Goal: Find specific page/section: Find specific page/section

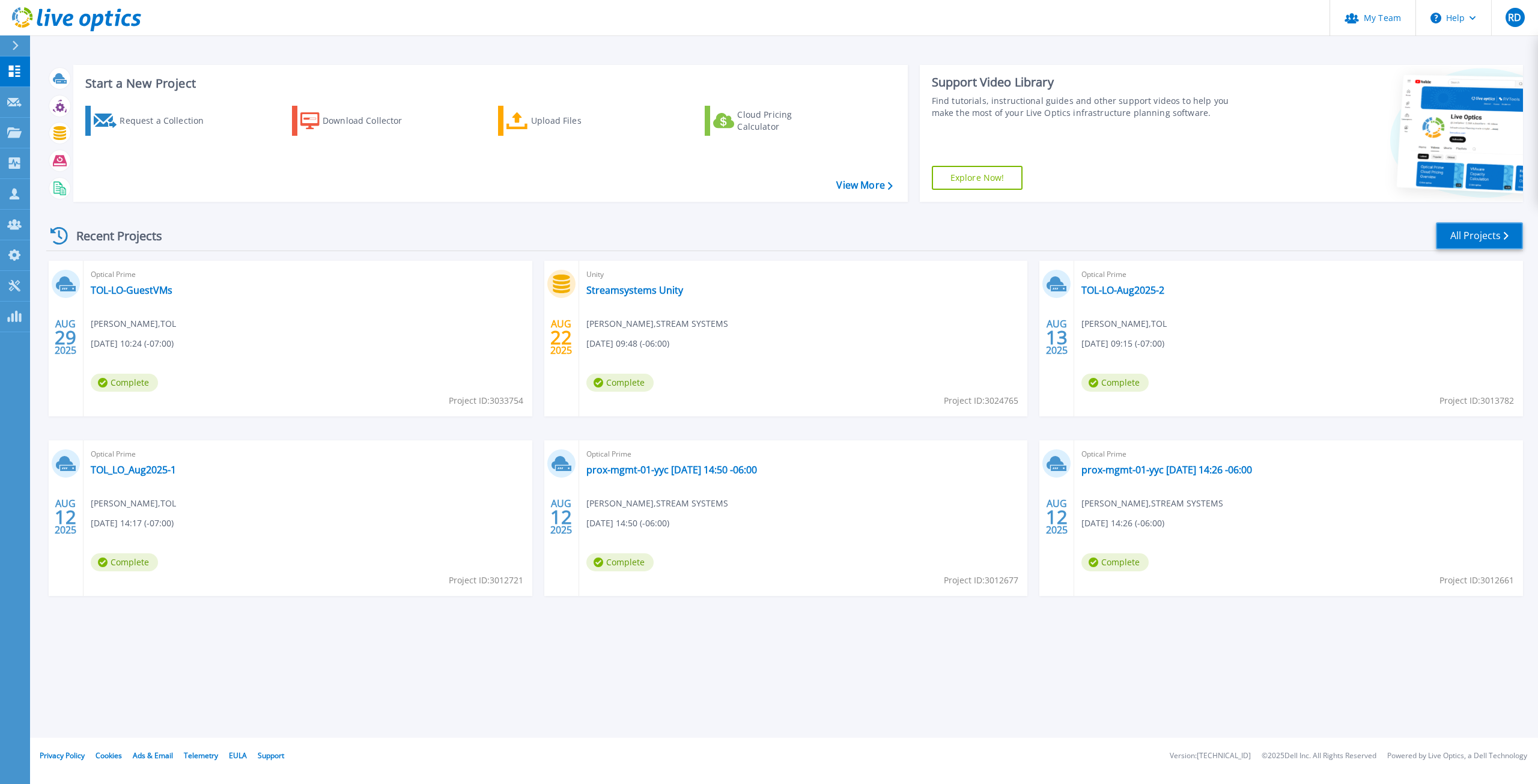
click at [1460, 239] on link "All Projects" at bounding box center [1479, 236] width 87 height 27
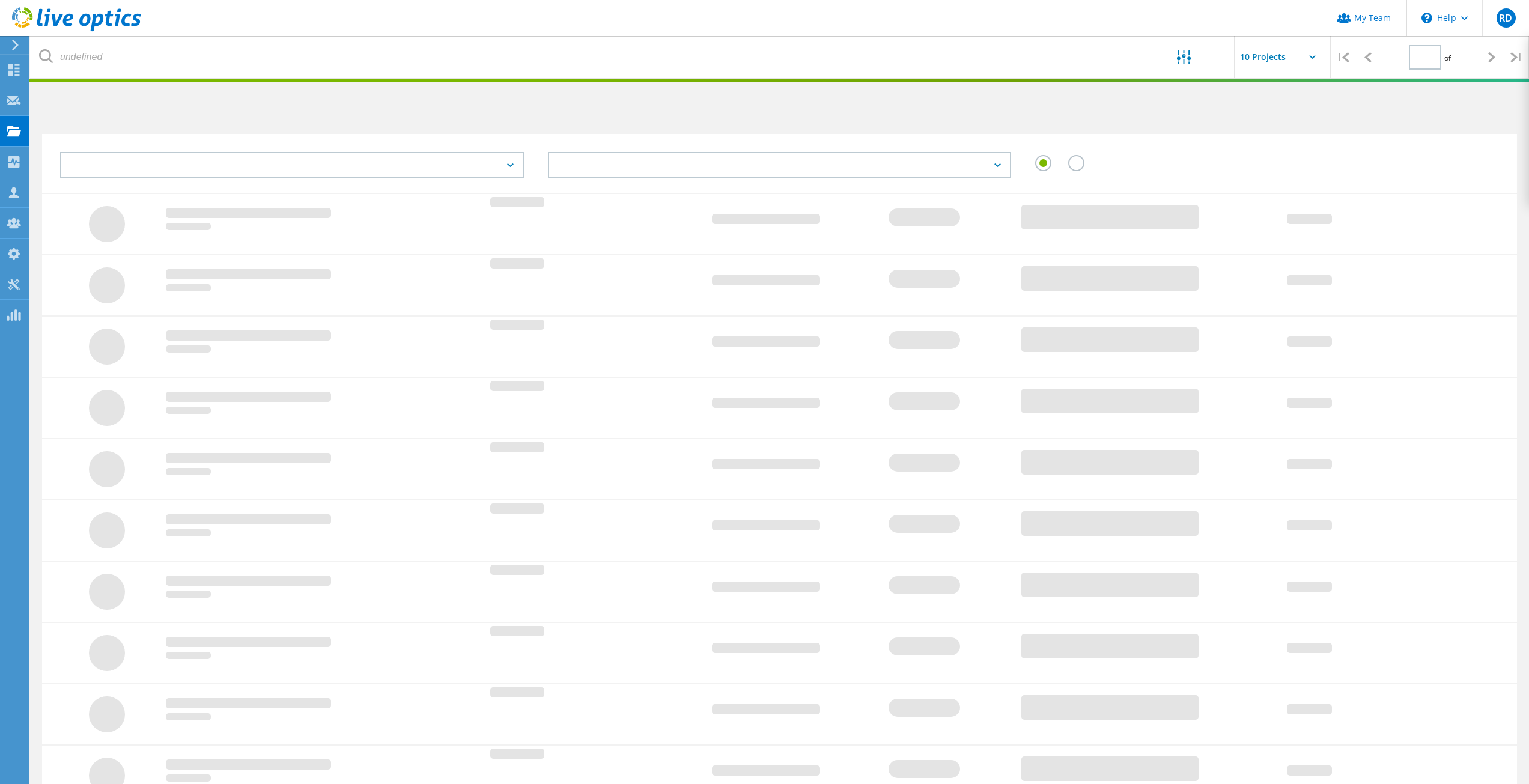
type input "1"
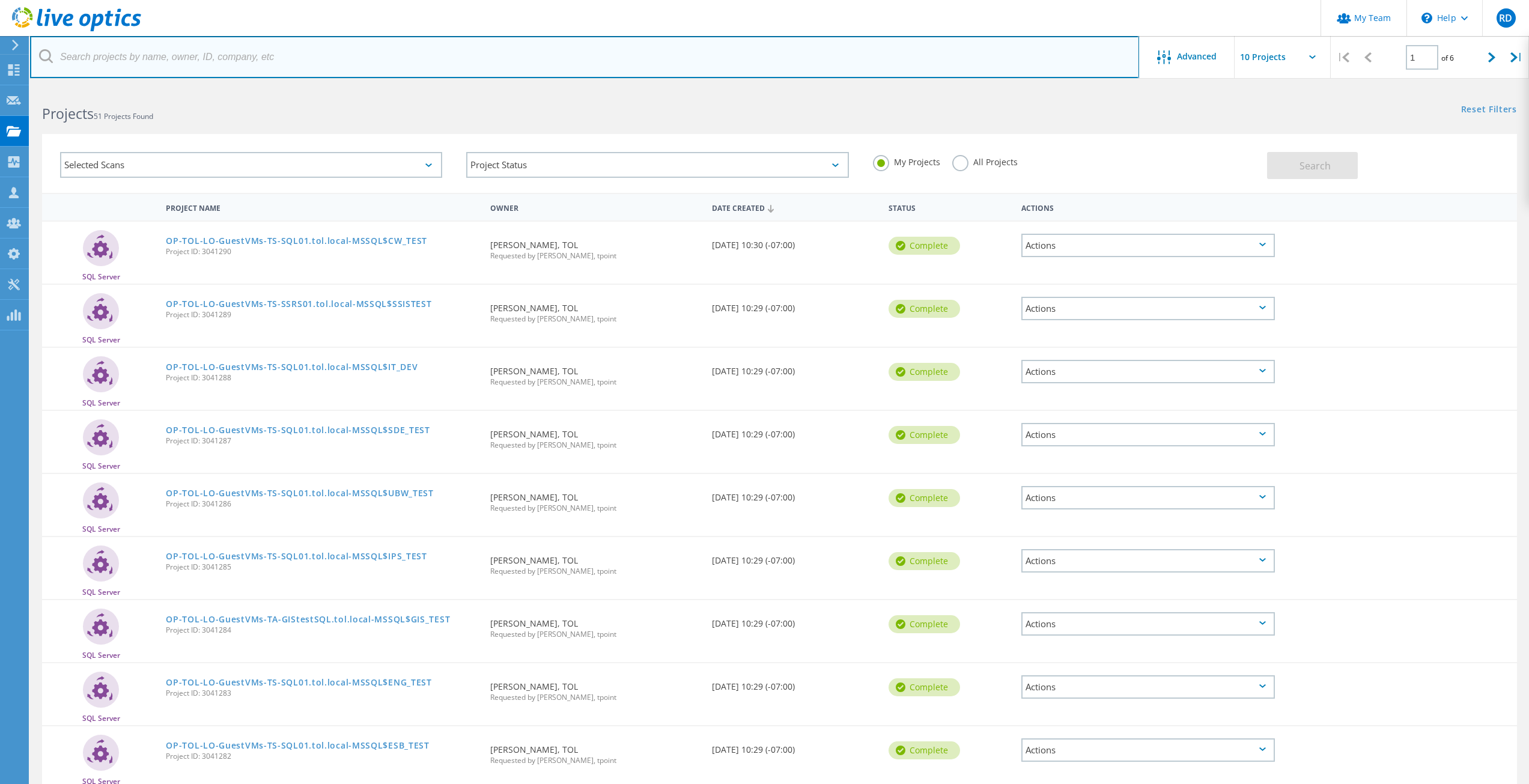
click at [178, 63] on input "text" at bounding box center [584, 57] width 1109 height 42
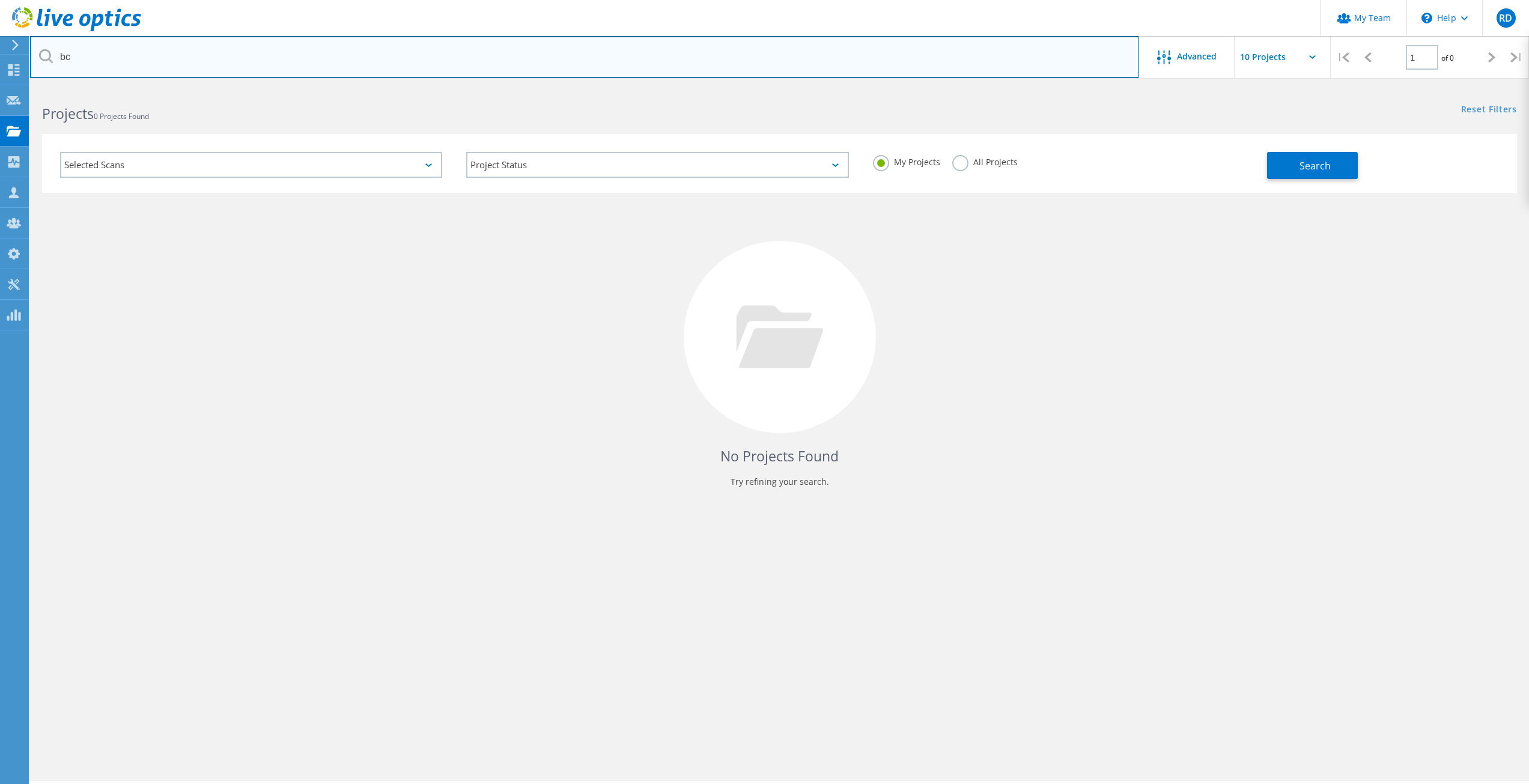
type input "b"
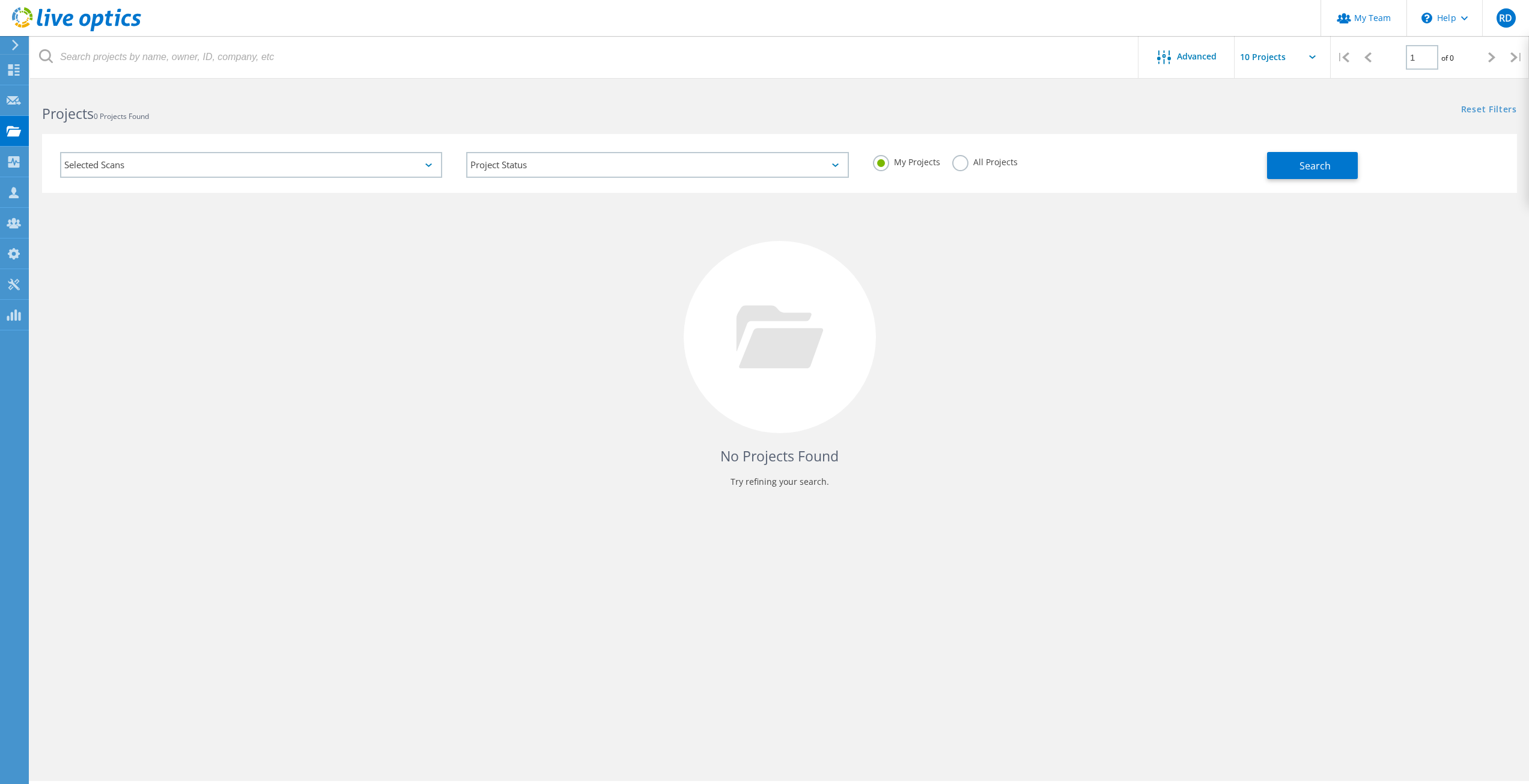
click at [960, 165] on label "All Projects" at bounding box center [985, 160] width 65 height 12
click at [0, 0] on input "All Projects" at bounding box center [0, 0] width 0 height 0
click at [1311, 167] on span "Search" at bounding box center [1315, 165] width 32 height 14
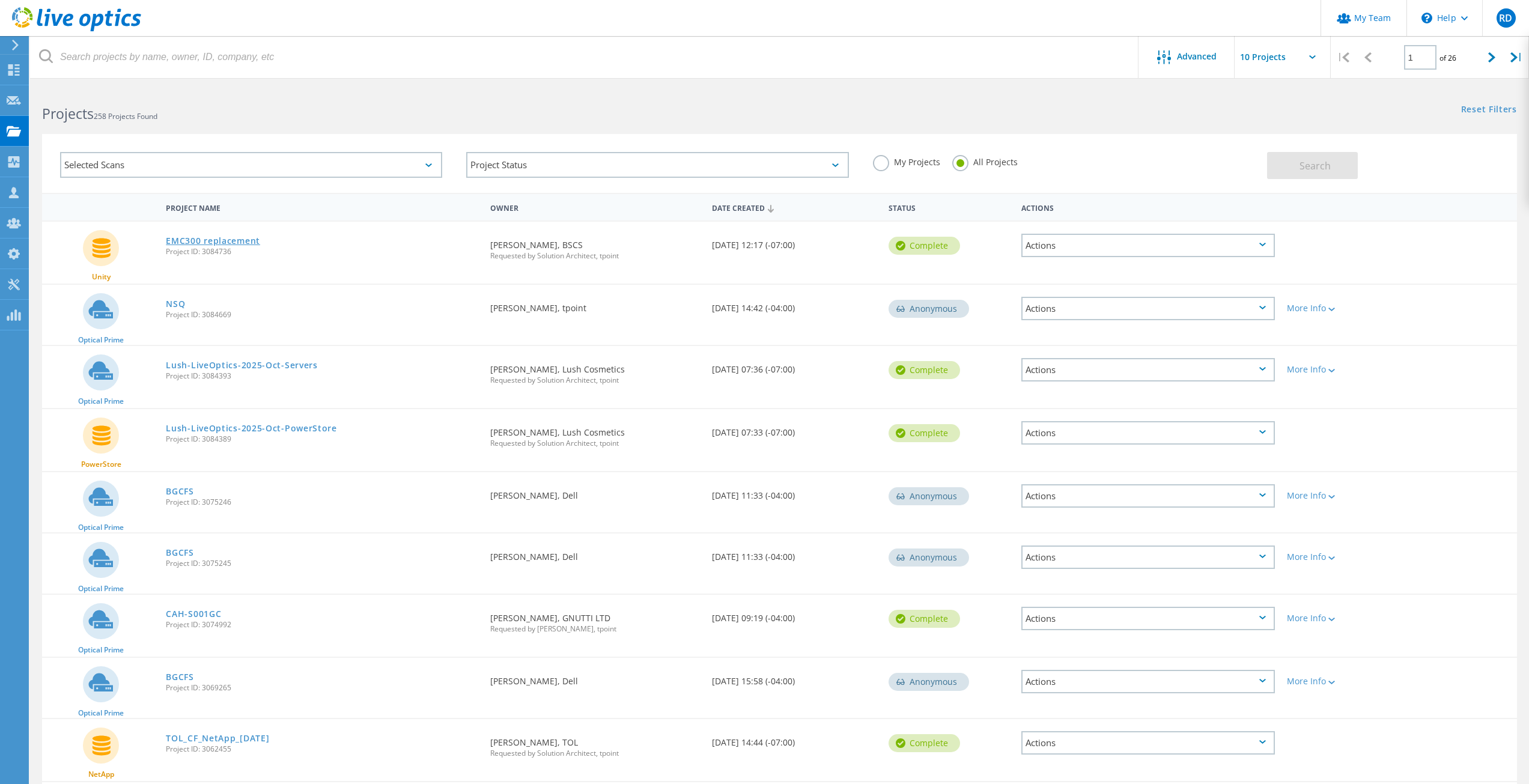
click at [239, 242] on link "EMC300 replacement" at bounding box center [213, 241] width 94 height 8
